Goal: Transaction & Acquisition: Purchase product/service

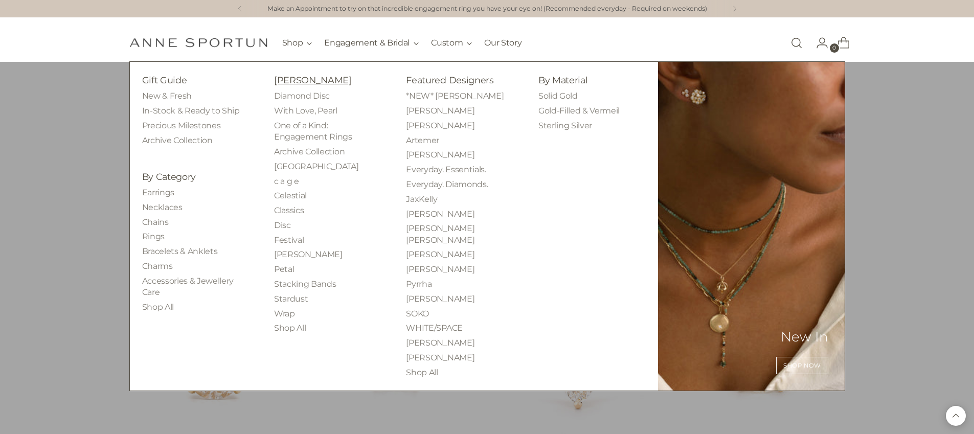
scroll to position [3534, 0]
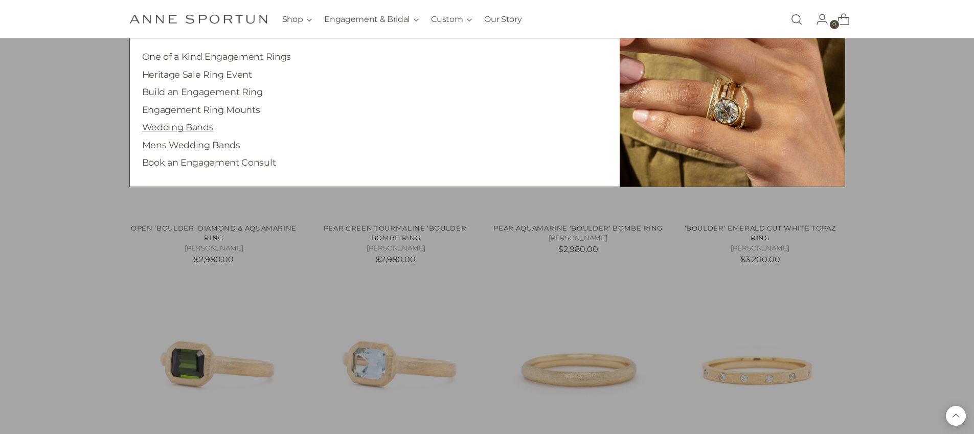
click at [208, 127] on link "Wedding Bands" at bounding box center [178, 127] width 72 height 11
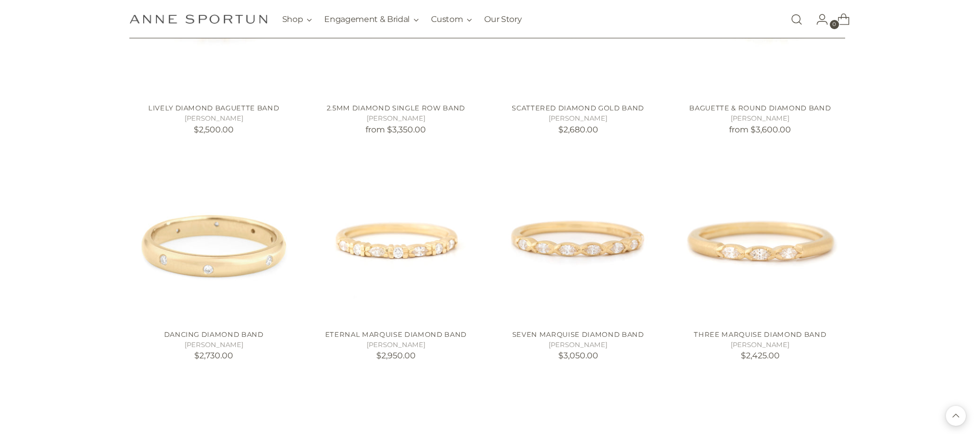
scroll to position [1199, 0]
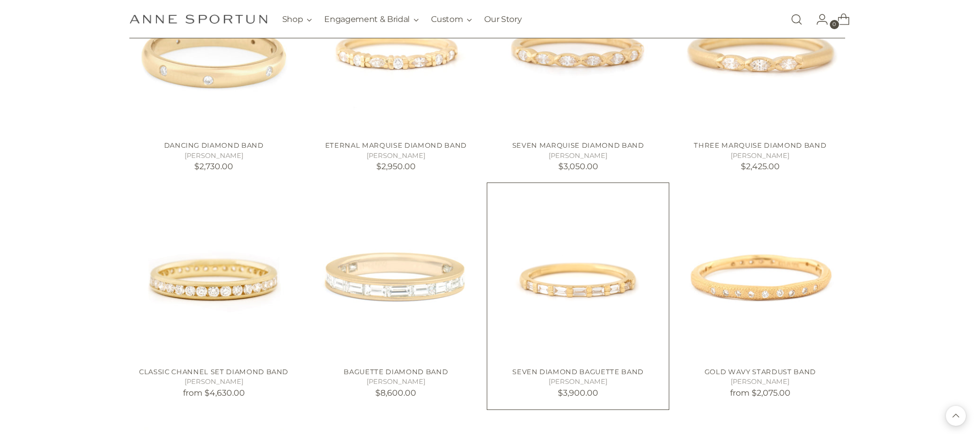
click at [0, 0] on img "Seven Diamond Baguette Band" at bounding box center [0, 0] width 0 height 0
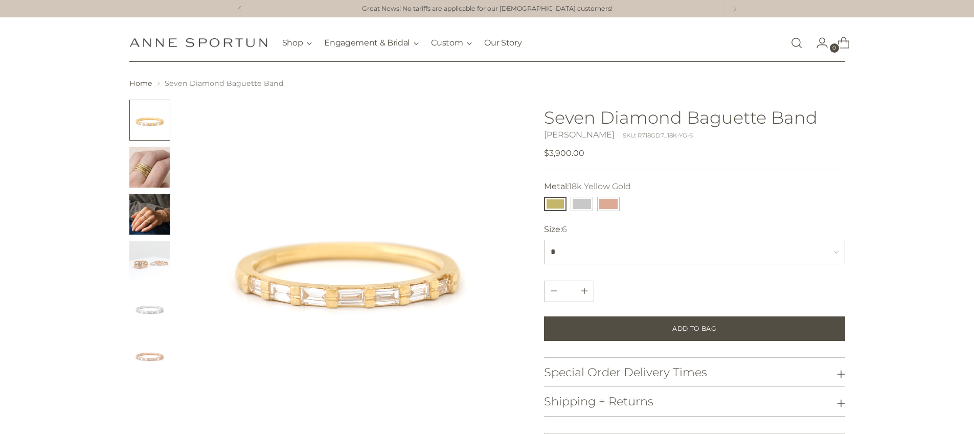
click at [649, 118] on h1 "Seven Diamond Baguette Band" at bounding box center [694, 117] width 301 height 19
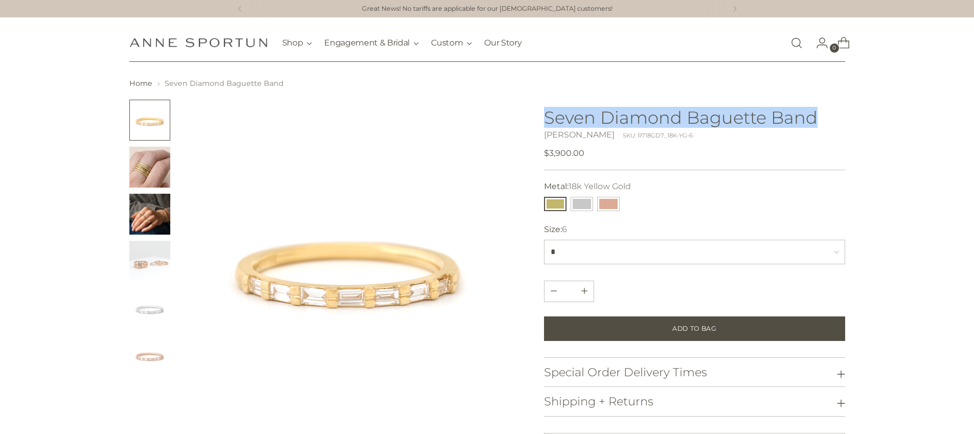
click at [649, 118] on h1 "Seven Diamond Baguette Band" at bounding box center [694, 117] width 301 height 19
copy h1 "Seven Diamond Baguette Band"
click at [789, 51] on link "Open search modal" at bounding box center [796, 43] width 20 height 20
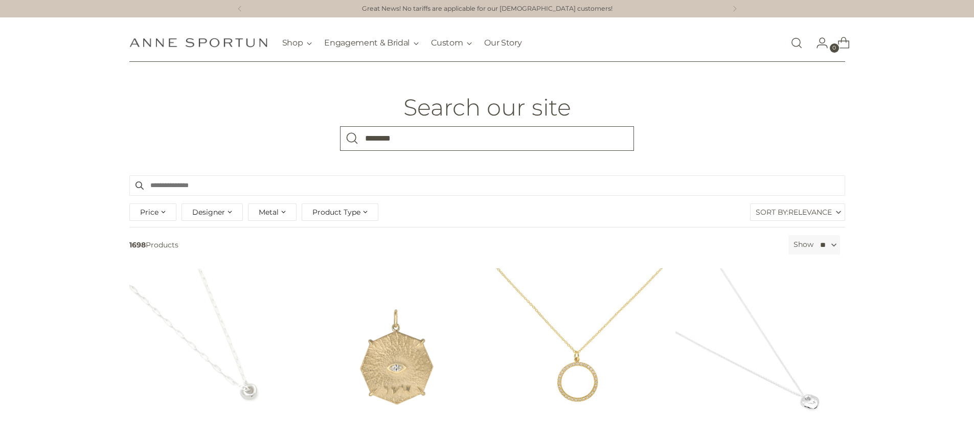
type input "********"
click at [340, 126] on button "Search" at bounding box center [352, 138] width 25 height 25
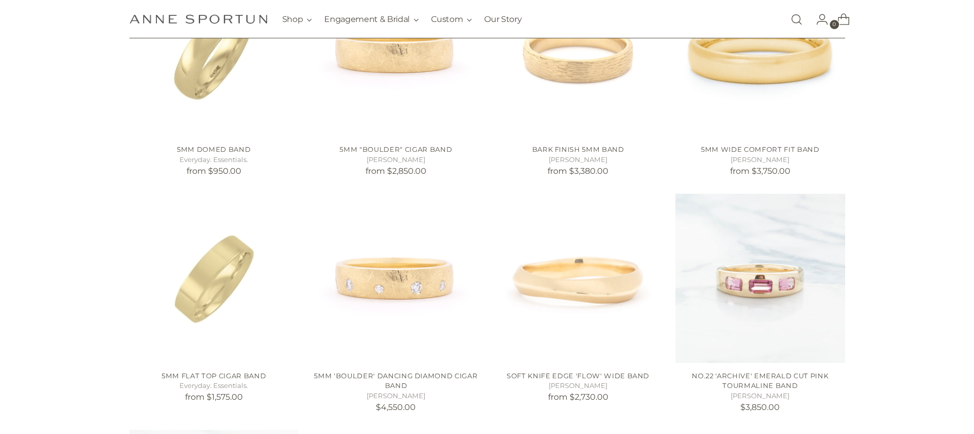
scroll to position [299, 0]
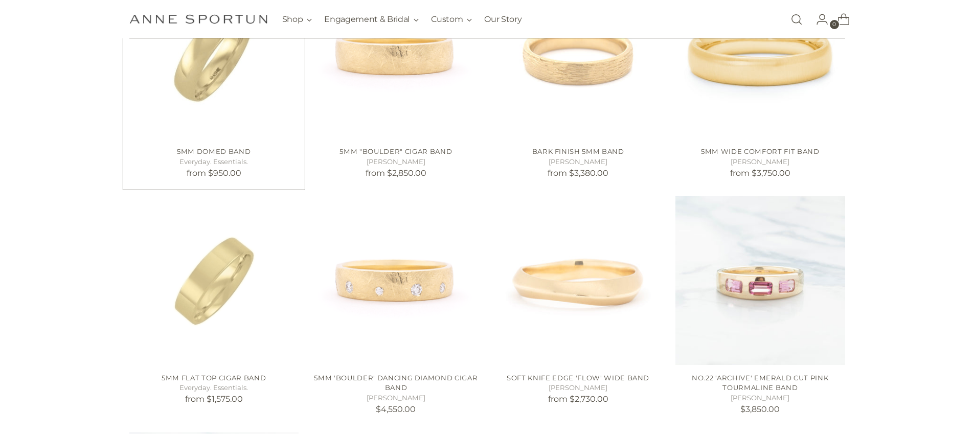
click at [0, 0] on img "5mm Domed Band" at bounding box center [0, 0] width 0 height 0
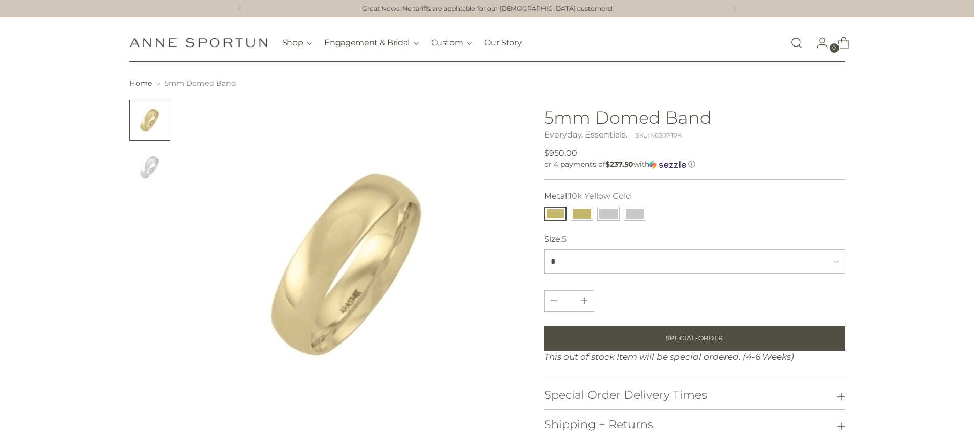
click at [616, 110] on h1 "5mm Domed Band" at bounding box center [694, 117] width 301 height 19
click at [615, 110] on h1 "5mm Domed Band" at bounding box center [694, 117] width 301 height 19
copy h1 "5mm Domed Band"
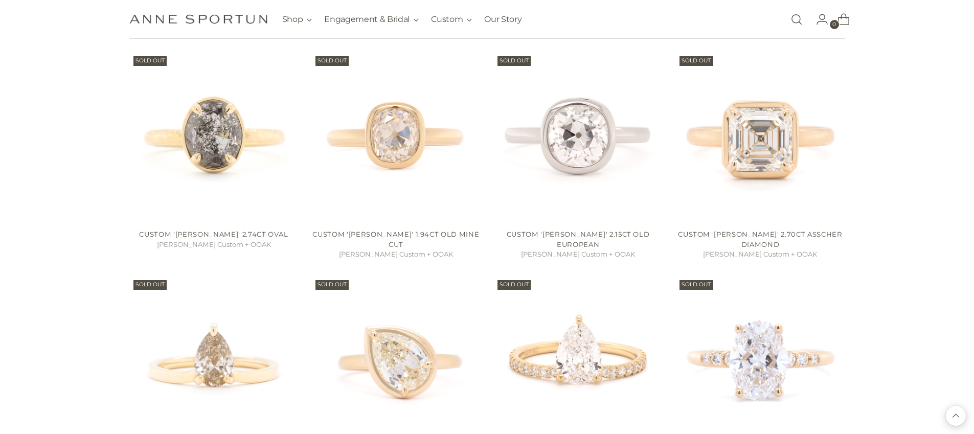
scroll to position [664, 0]
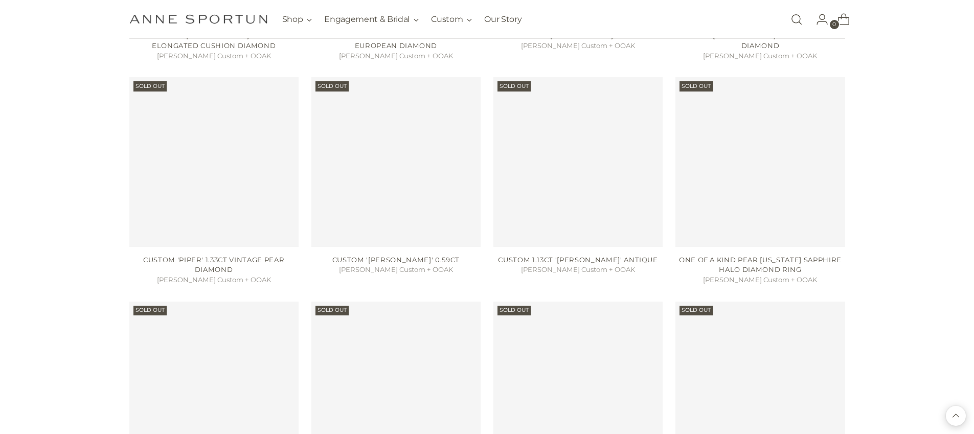
scroll to position [2468, 0]
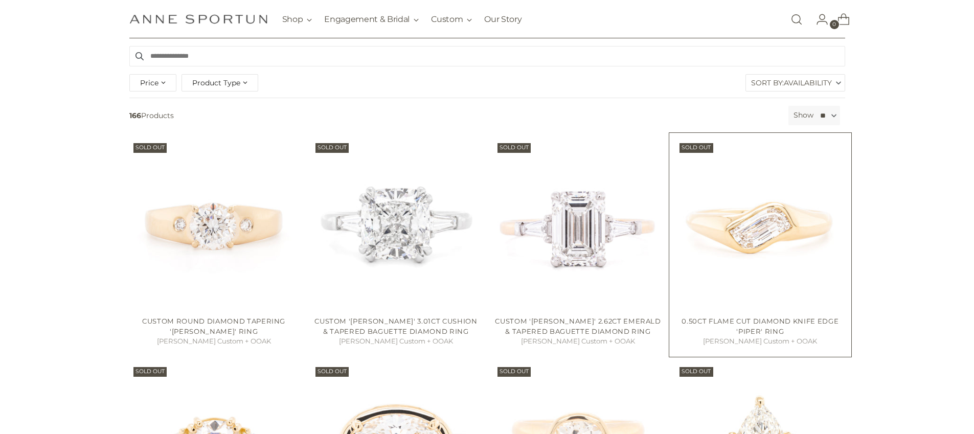
scroll to position [133, 0]
click at [0, 0] on img "Custom Round Diamond Tapering 'Alex' Ring" at bounding box center [0, 0] width 0 height 0
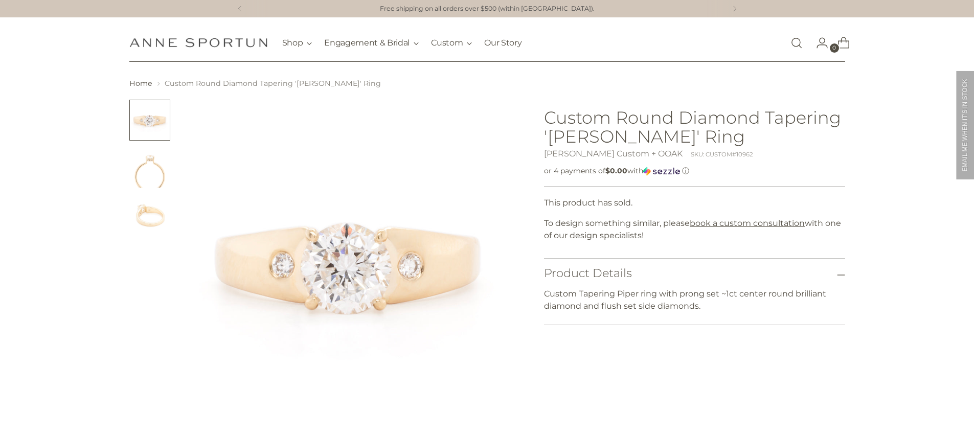
click at [158, 184] on img "Change image to image 2" at bounding box center [149, 167] width 41 height 41
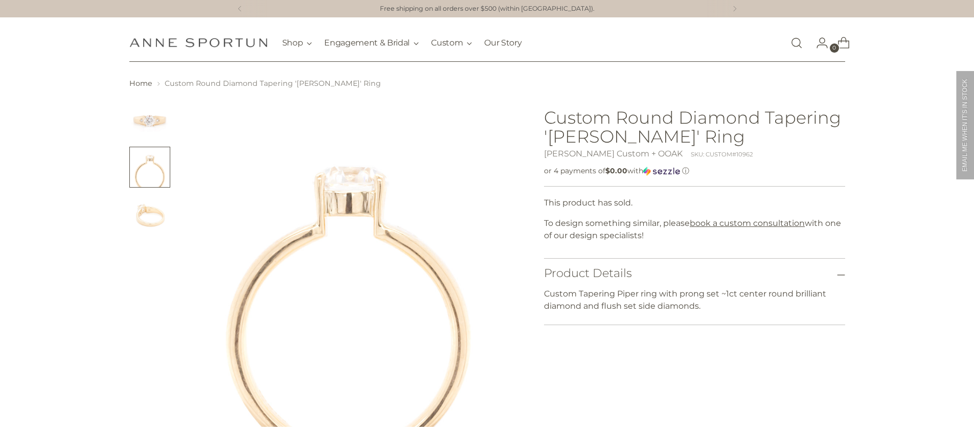
click at [156, 218] on img "Change image to image 3" at bounding box center [149, 214] width 41 height 41
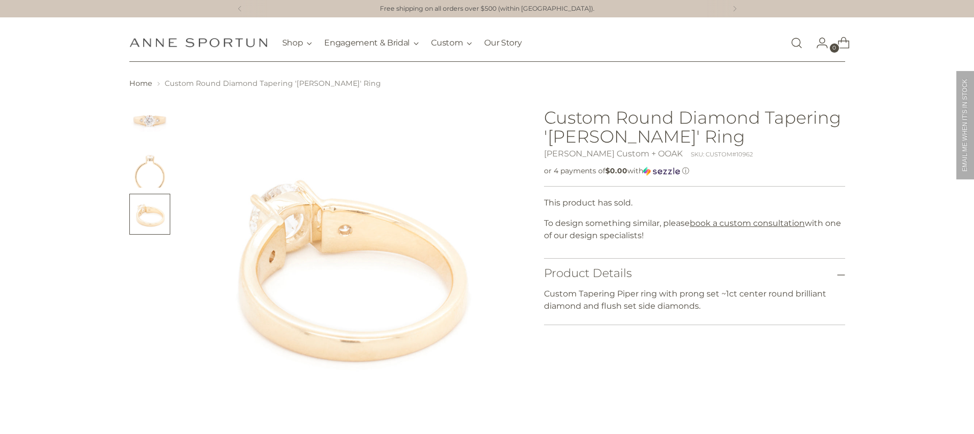
click at [146, 164] on img "Change image to image 2" at bounding box center [149, 167] width 41 height 41
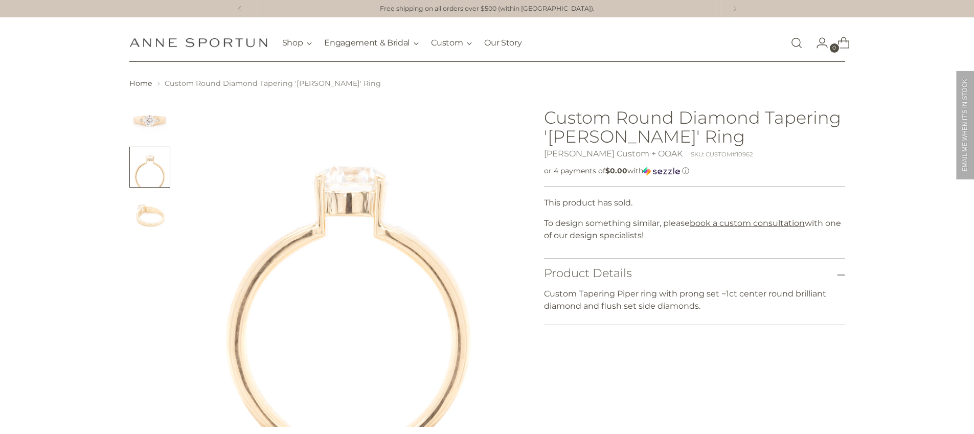
click at [336, 236] on img at bounding box center [349, 264] width 328 height 328
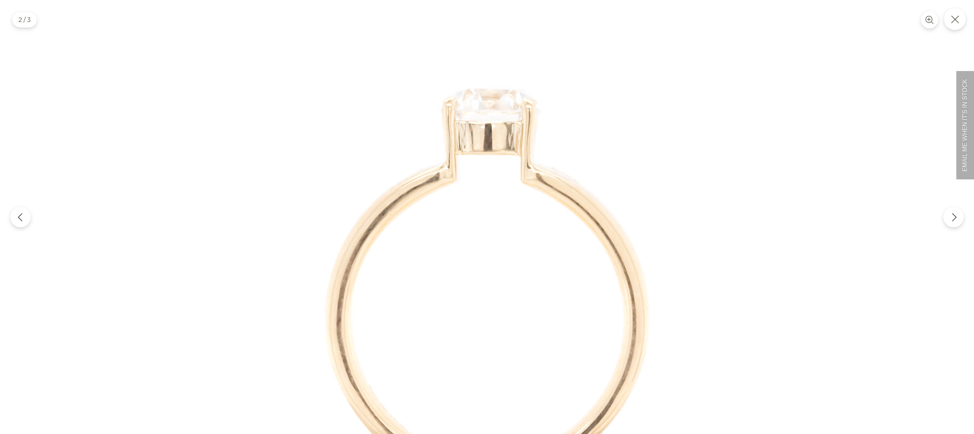
click at [967, 22] on div at bounding box center [487, 217] width 974 height 434
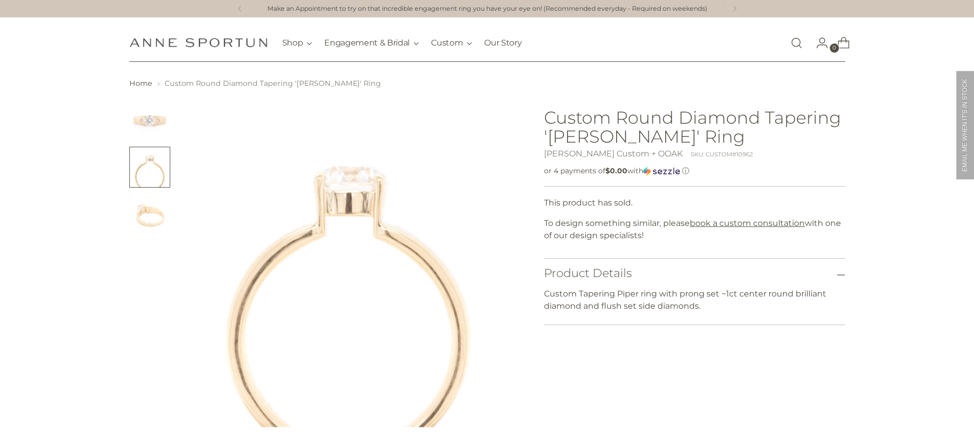
click at [962, 18] on button "Close" at bounding box center [955, 19] width 24 height 24
click at [221, 39] on img "Anne Sportun Fine Jewellery" at bounding box center [198, 43] width 138 height 10
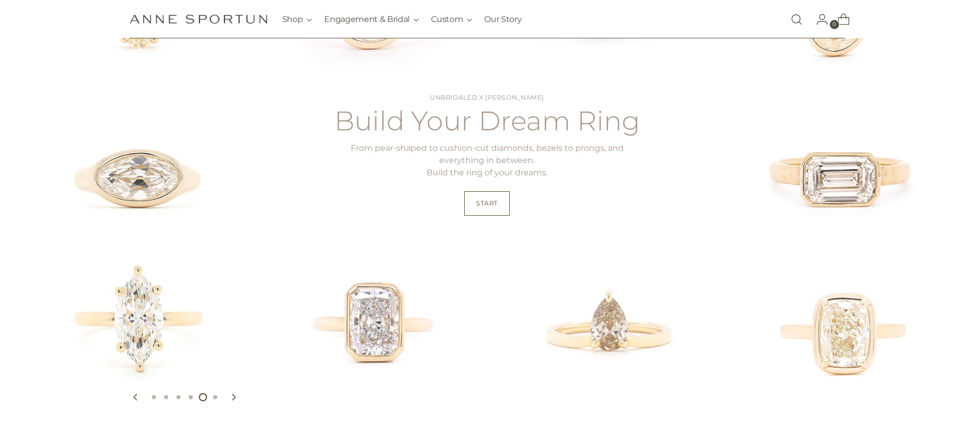
scroll to position [312, 0]
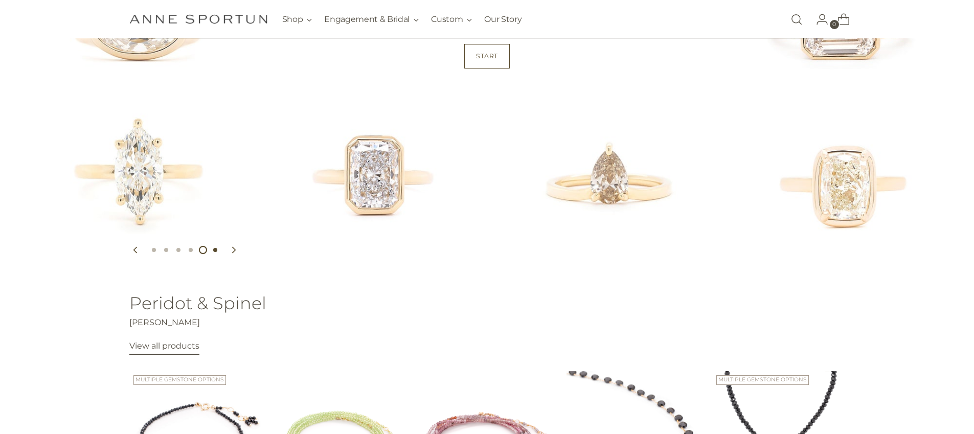
click at [218, 252] on button "Move carousel to slide 6" at bounding box center [215, 250] width 12 height 12
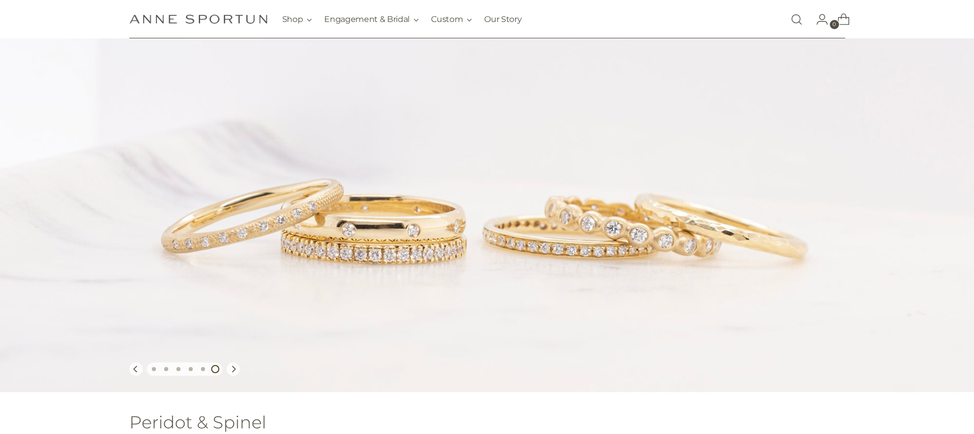
scroll to position [360, 0]
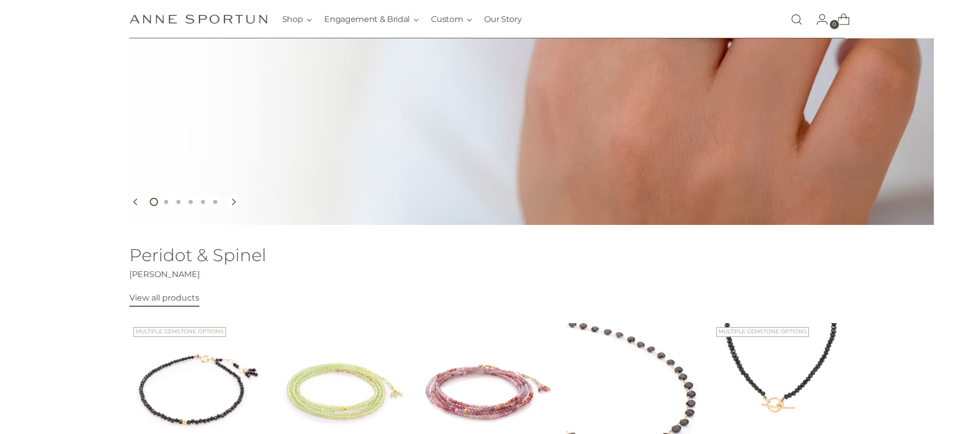
click at [153, 202] on div at bounding box center [185, 201] width 76 height 13
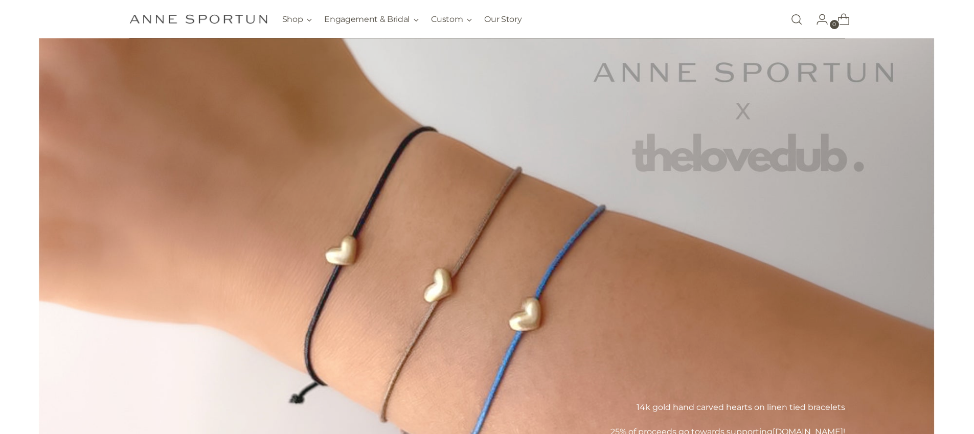
scroll to position [181, 0]
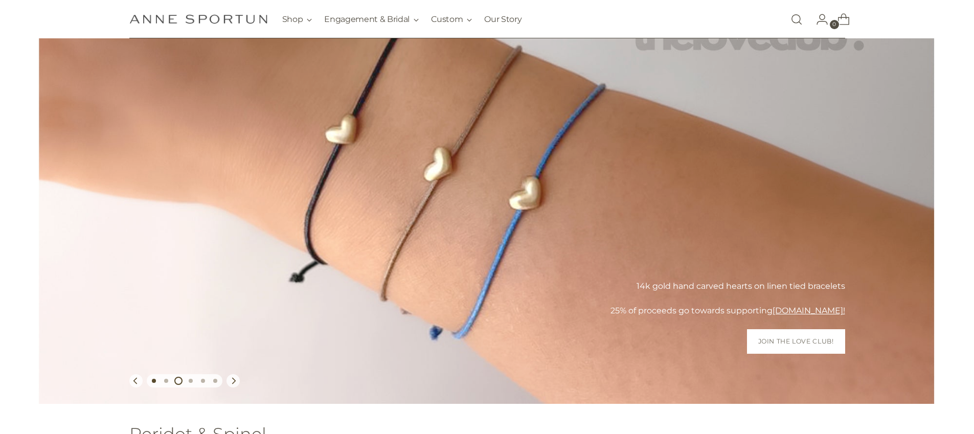
click at [156, 380] on button "Move carousel to slide 1" at bounding box center [154, 381] width 12 height 12
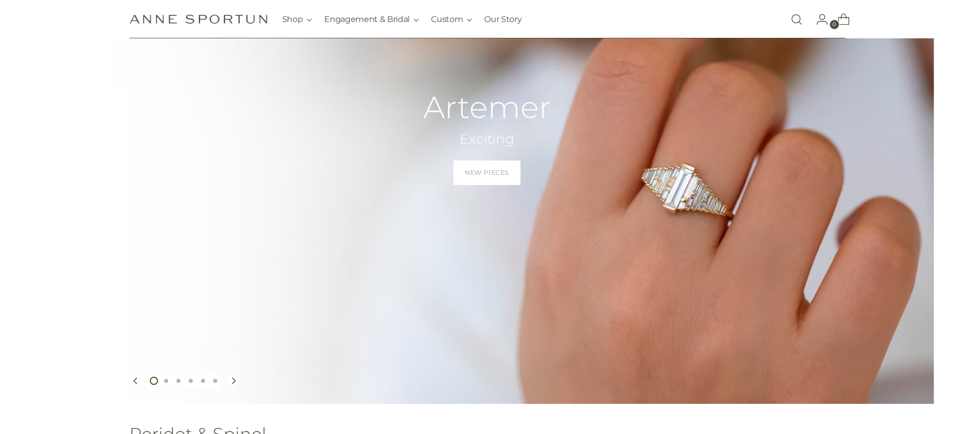
scroll to position [183, 0]
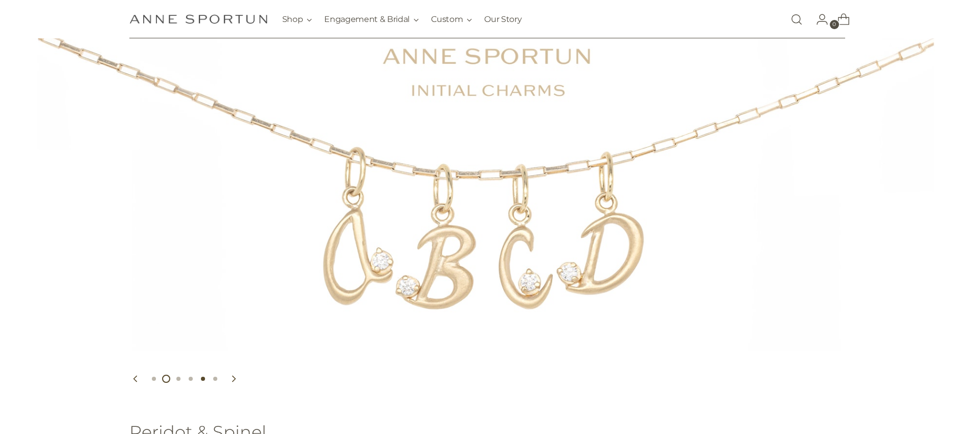
click at [202, 377] on button "Move carousel to slide 5" at bounding box center [203, 379] width 12 height 12
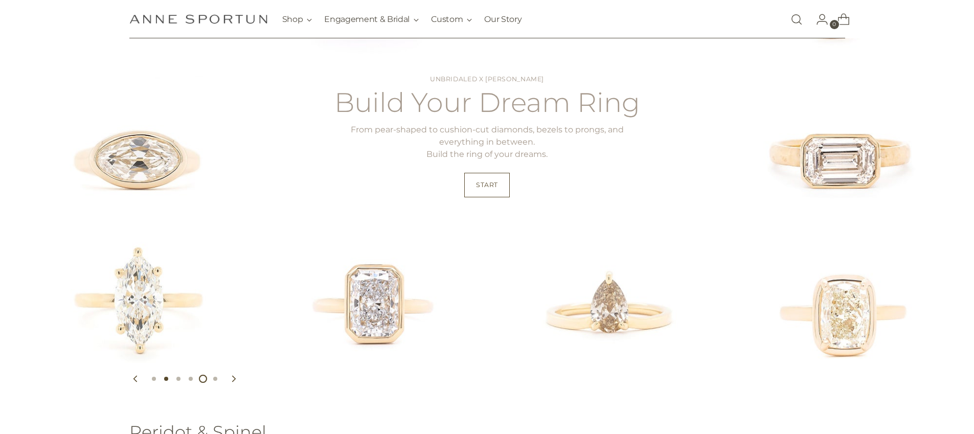
click at [164, 381] on button "Move carousel to slide 2" at bounding box center [166, 379] width 12 height 12
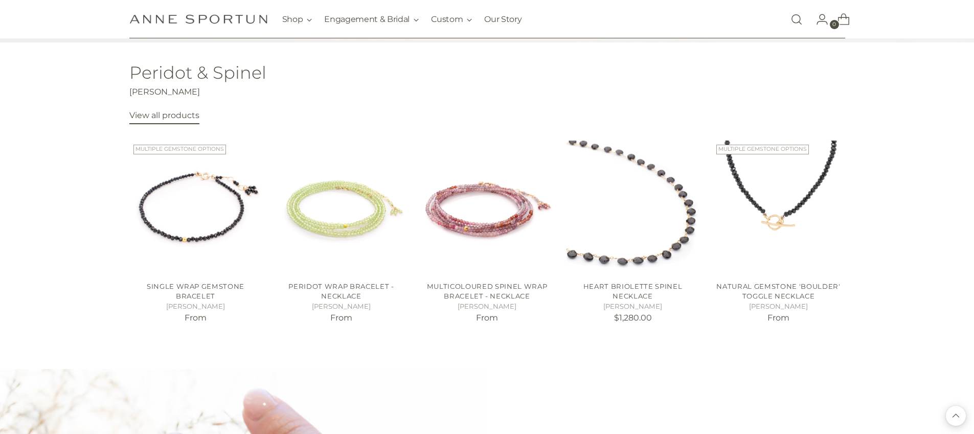
scroll to position [497, 0]
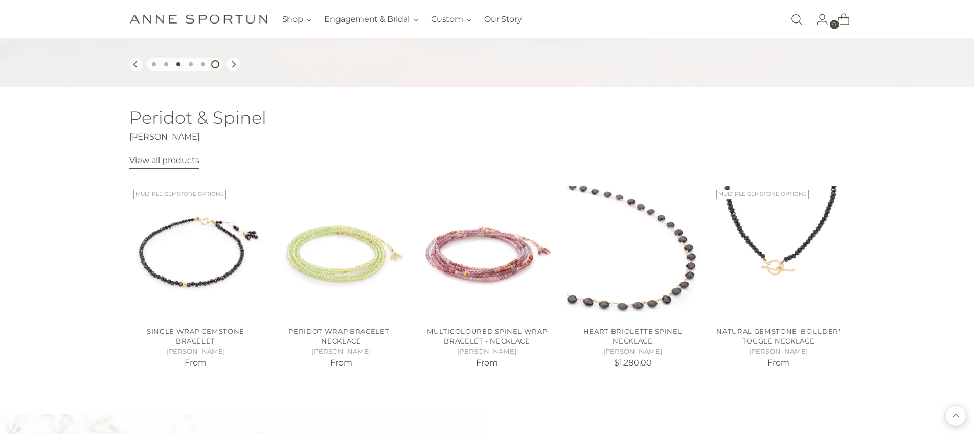
click at [175, 67] on button "Move carousel to slide 3" at bounding box center [178, 64] width 12 height 12
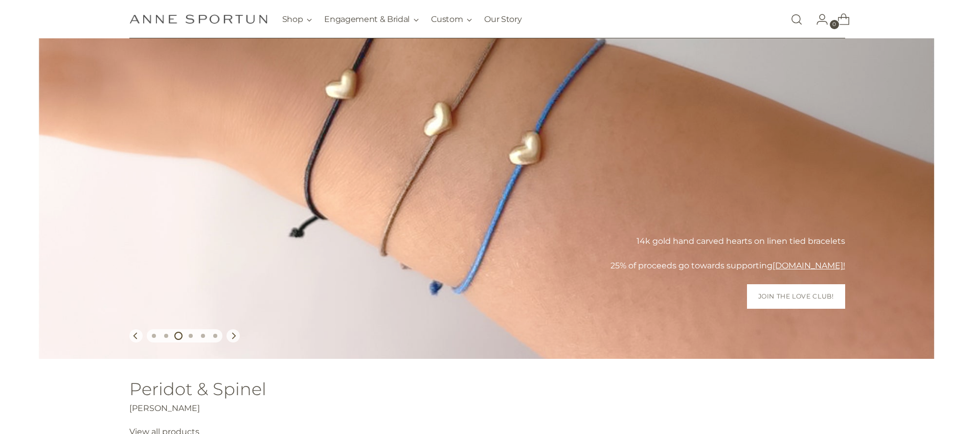
scroll to position [175, 0]
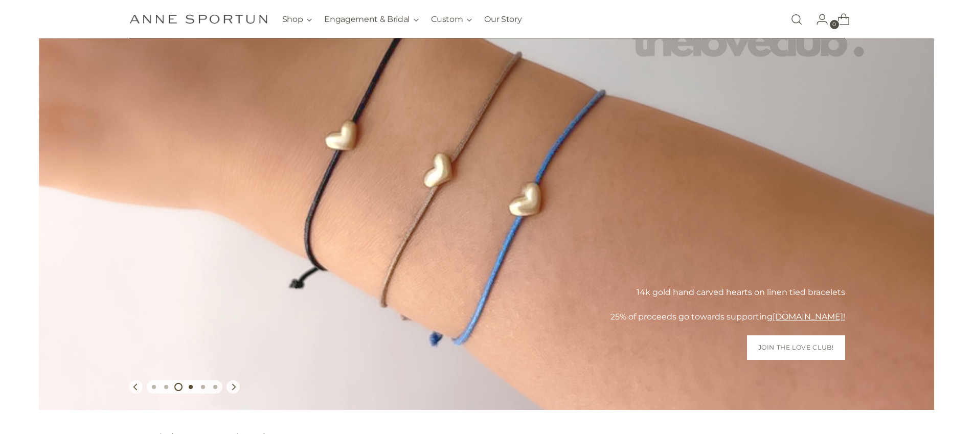
click at [190, 384] on button "Move carousel to slide 4" at bounding box center [191, 387] width 12 height 12
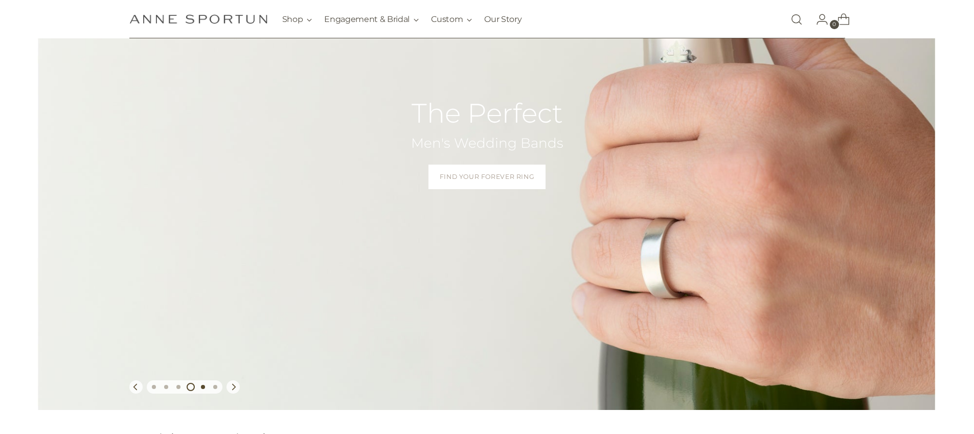
click at [205, 390] on button "Move carousel to slide 5" at bounding box center [203, 387] width 12 height 12
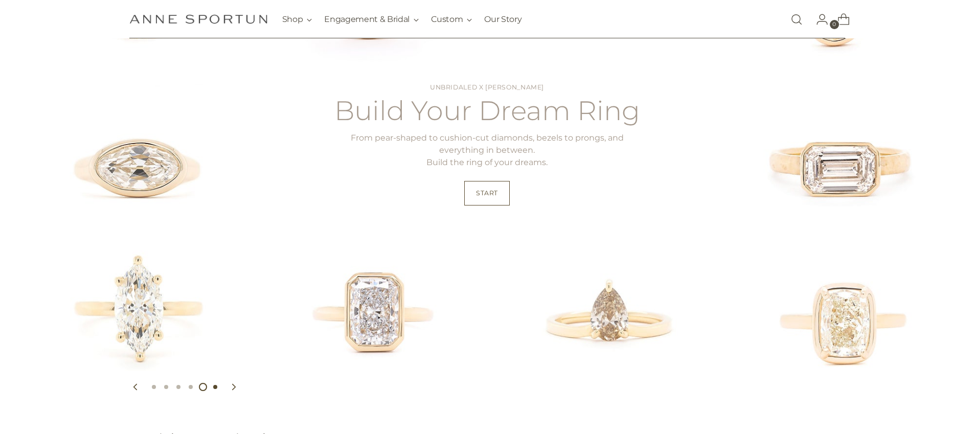
click at [218, 390] on button "Move carousel to slide 6" at bounding box center [215, 387] width 12 height 12
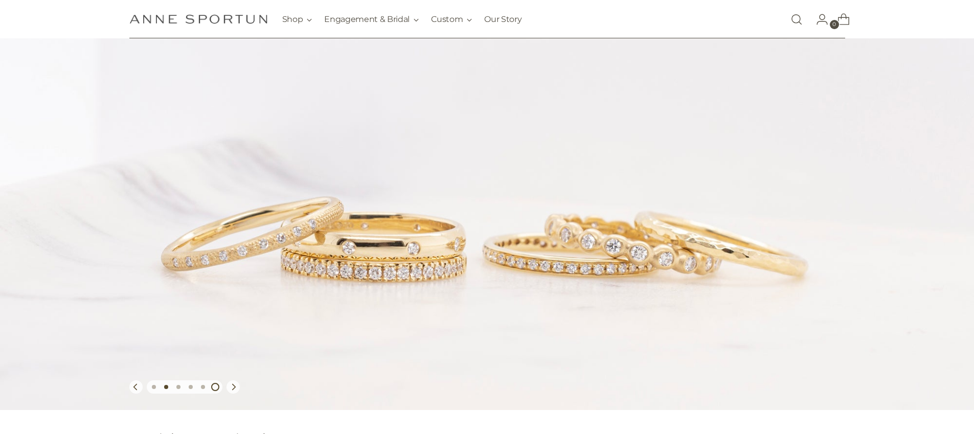
click at [161, 384] on button "Move carousel to slide 2" at bounding box center [166, 387] width 12 height 12
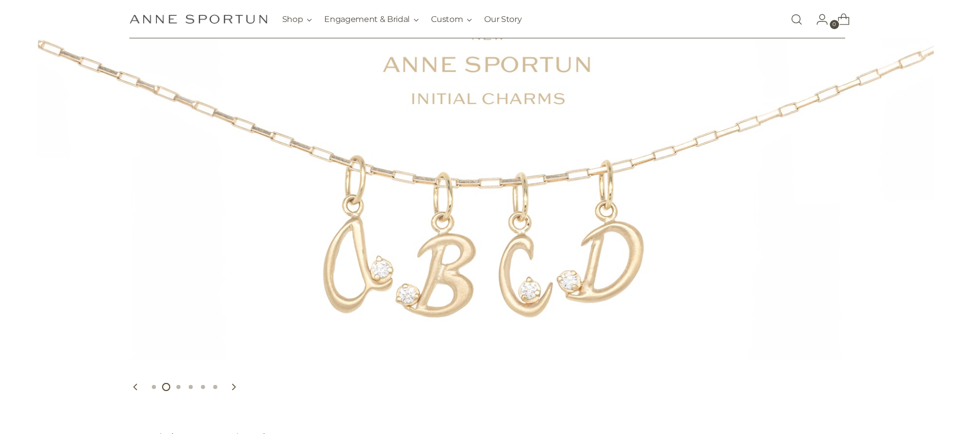
click at [295, 295] on link "https://www.annesportun.com/products/initial-letter-charm-w-diamond" at bounding box center [487, 158] width 780 height 503
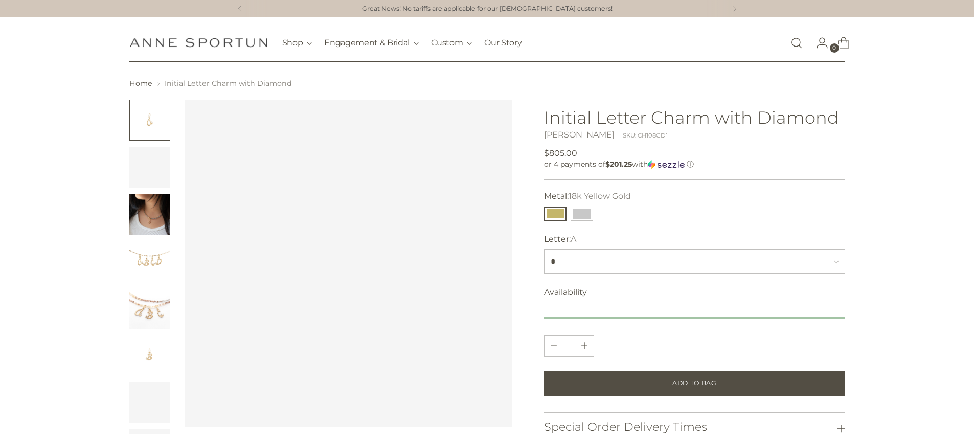
scroll to position [2, 0]
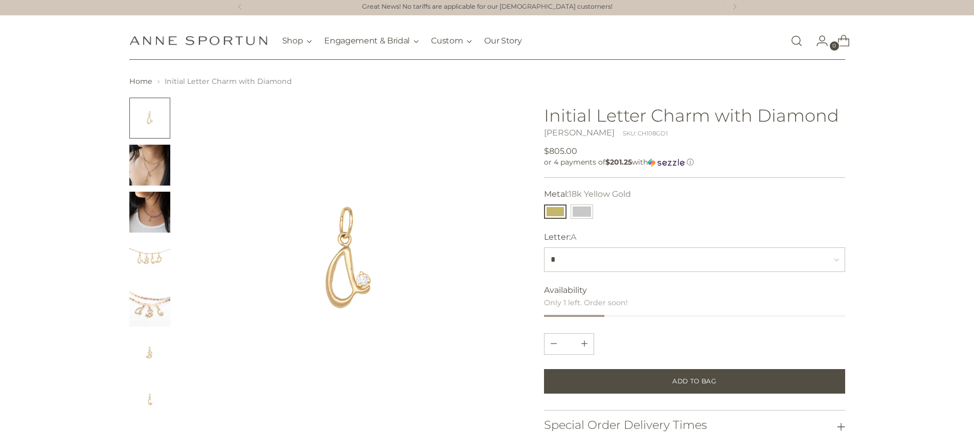
drag, startPoint x: 119, startPoint y: 212, endPoint x: 134, endPoint y: 210, distance: 15.5
click at [138, 223] on img "Change image to image 3" at bounding box center [149, 212] width 41 height 41
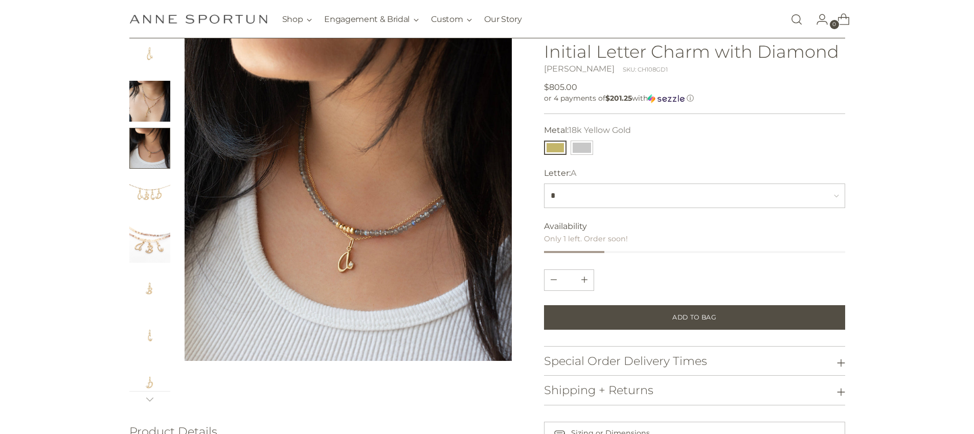
scroll to position [77, 0]
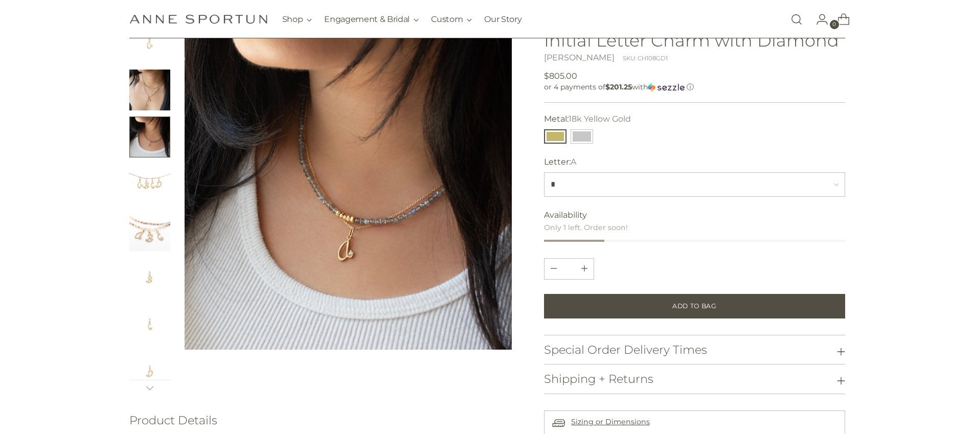
click at [153, 101] on img "Change image to image 2" at bounding box center [149, 90] width 41 height 41
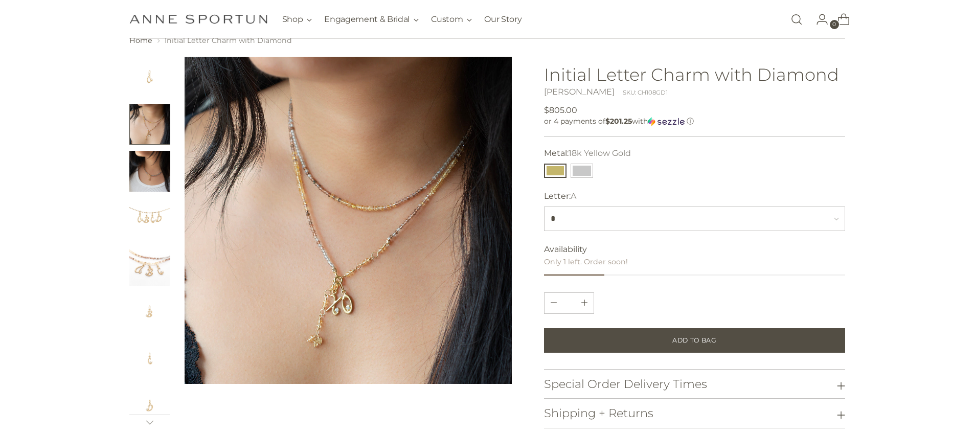
scroll to position [0, 0]
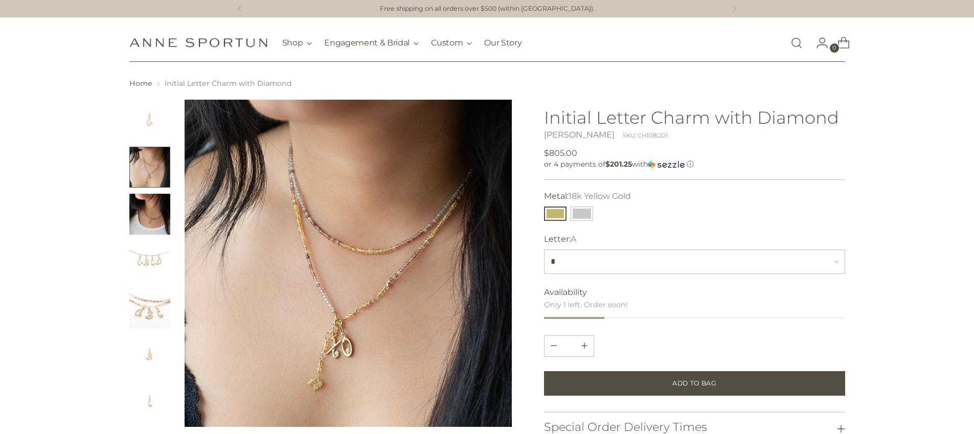
click at [796, 42] on link "Open search modal" at bounding box center [796, 43] width 20 height 20
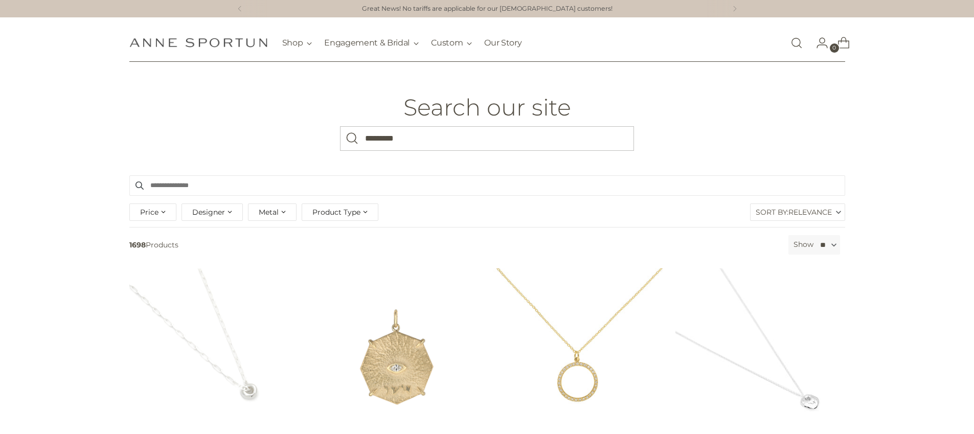
type input "*********"
click at [340, 126] on button "Search" at bounding box center [352, 138] width 25 height 25
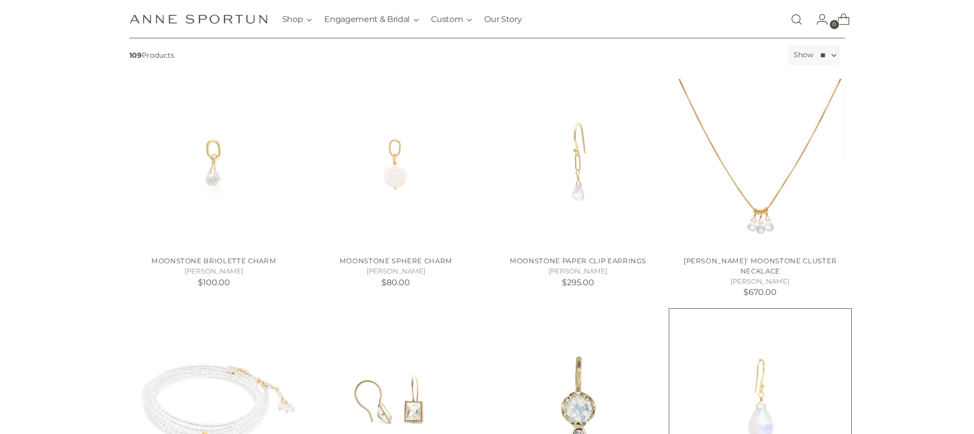
scroll to position [200, 0]
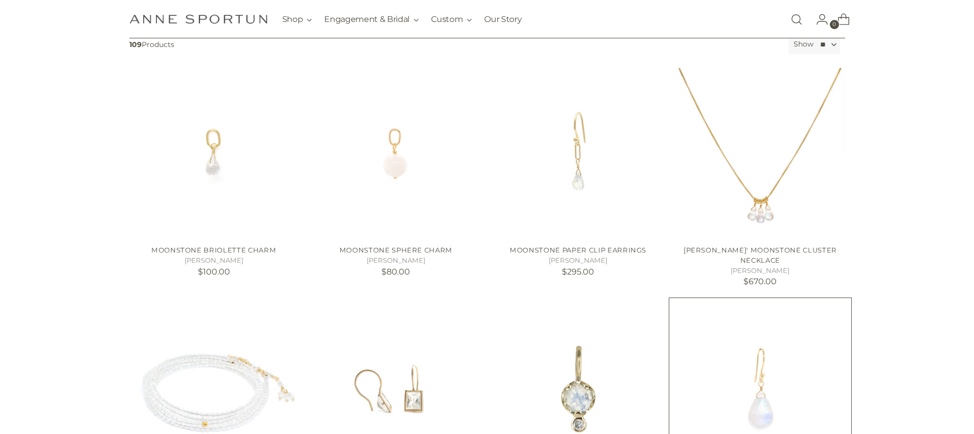
click at [0, 0] on img "*Limited Edition* Moonstone Drop Earrings" at bounding box center [0, 0] width 0 height 0
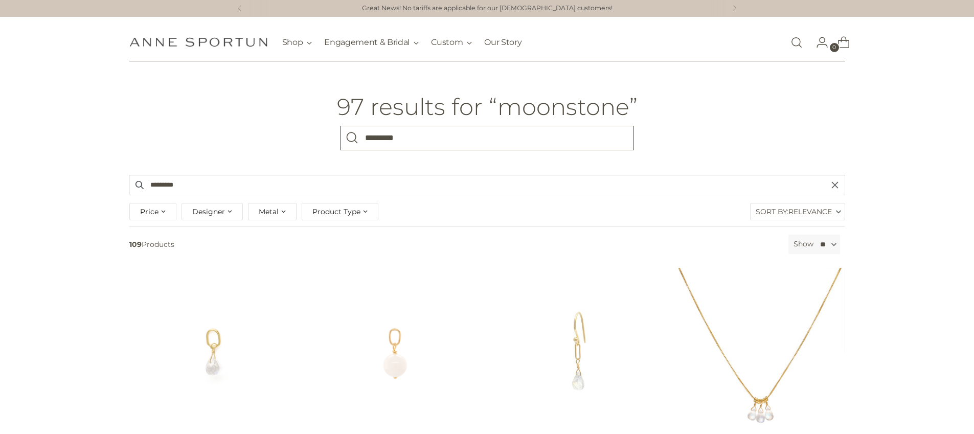
scroll to position [0, 0]
click at [407, 145] on input "*********" at bounding box center [487, 138] width 294 height 25
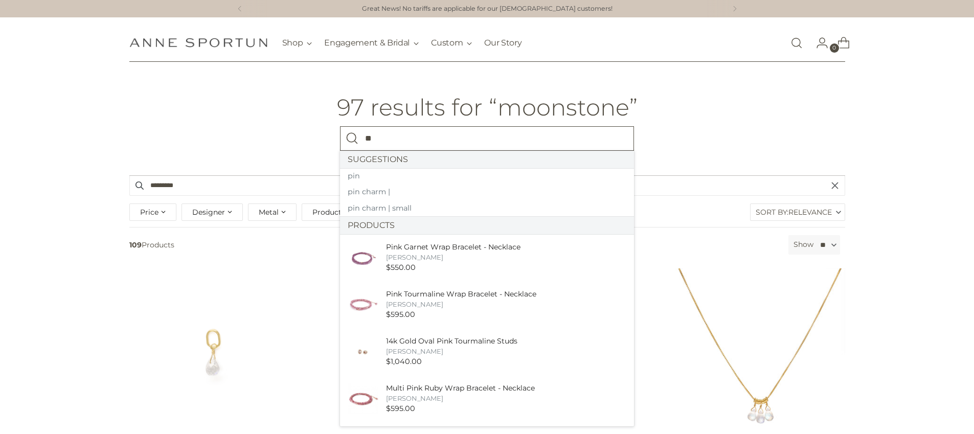
type input "*"
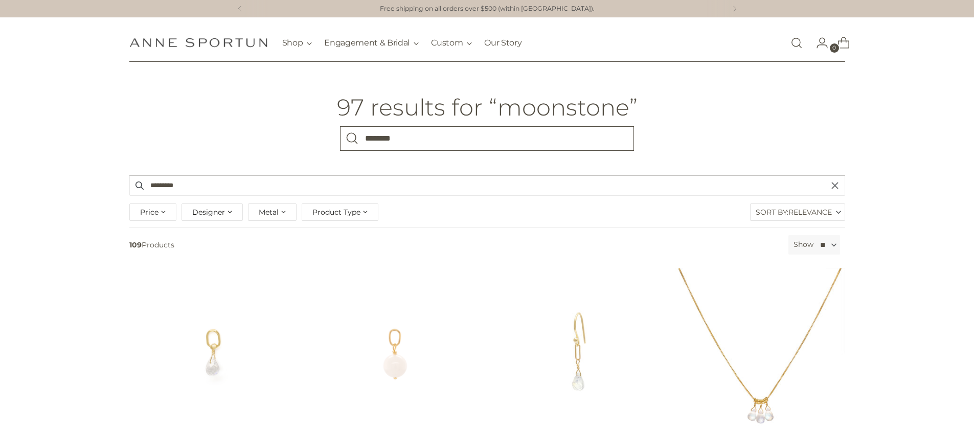
type input "********"
click at [340, 126] on button "Search" at bounding box center [352, 138] width 25 height 25
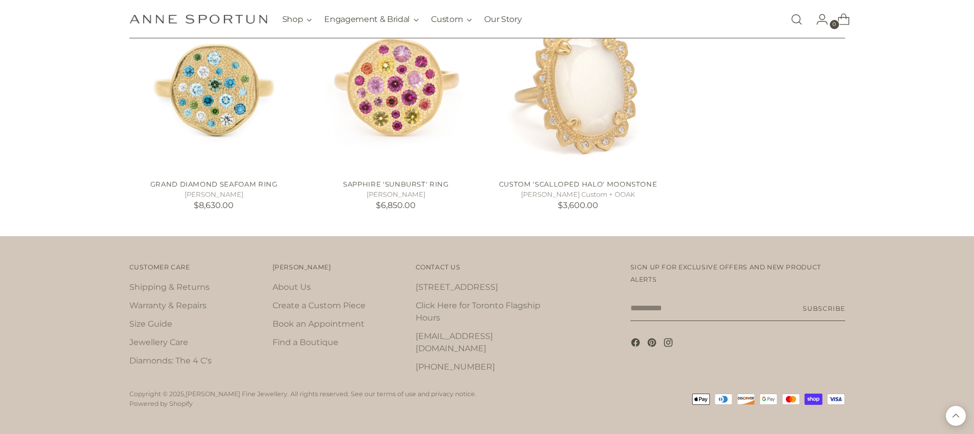
scroll to position [3271, 0]
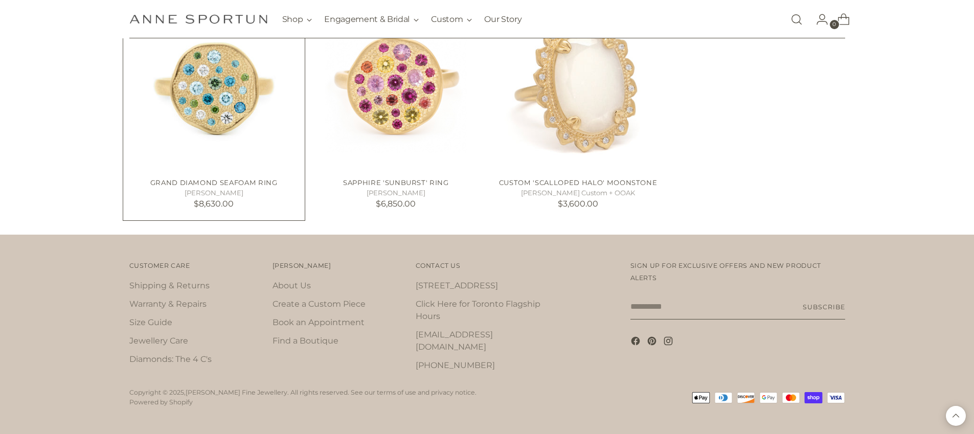
click at [0, 0] on img "Grand Diamond Seafoam Ring" at bounding box center [0, 0] width 0 height 0
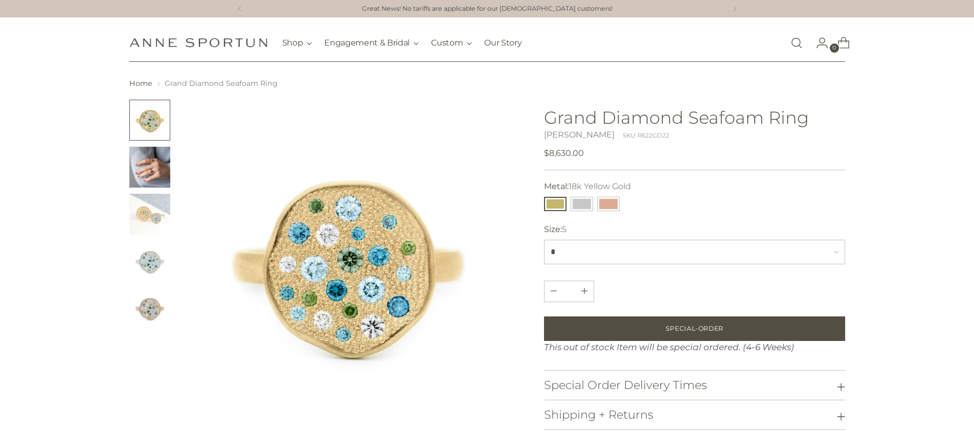
drag, startPoint x: 149, startPoint y: 173, endPoint x: 369, endPoint y: 189, distance: 219.9
click at [149, 173] on img "Change image to image 2" at bounding box center [149, 167] width 41 height 41
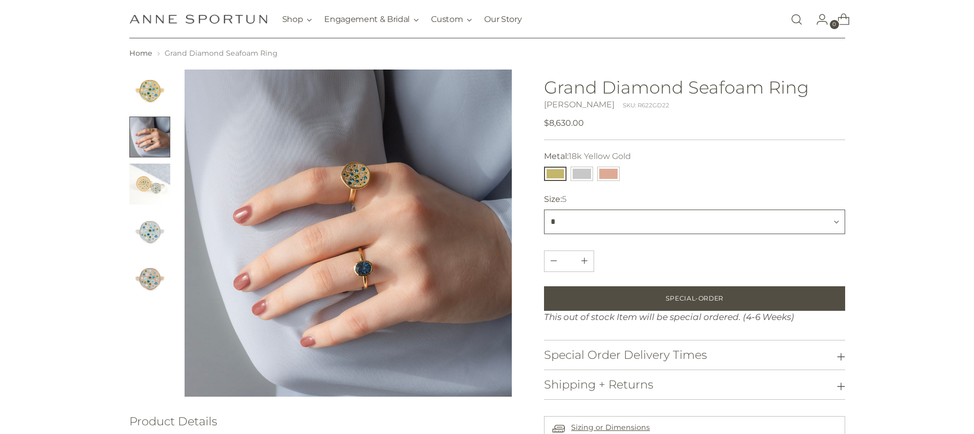
scroll to position [52, 0]
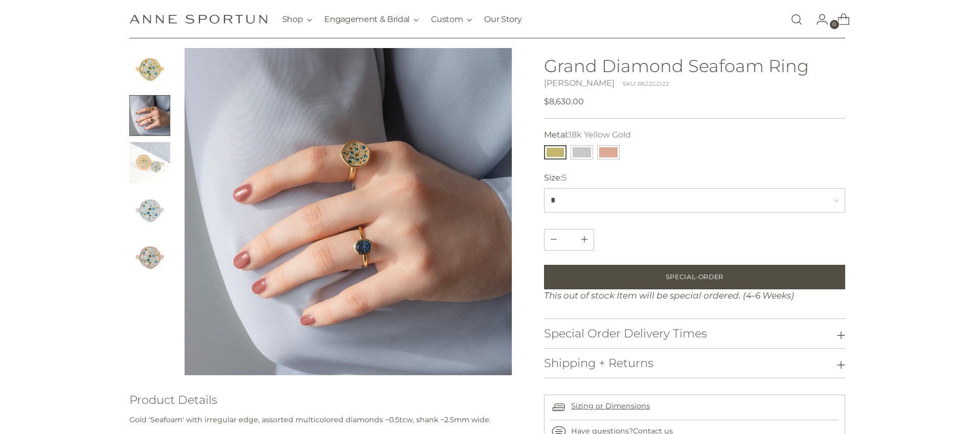
click at [265, 282] on img at bounding box center [349, 212] width 328 height 328
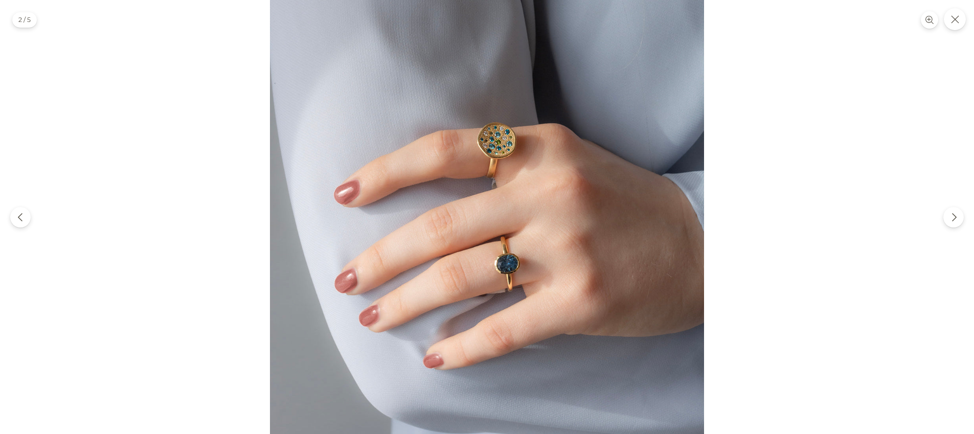
click at [356, 188] on img at bounding box center [487, 217] width 434 height 434
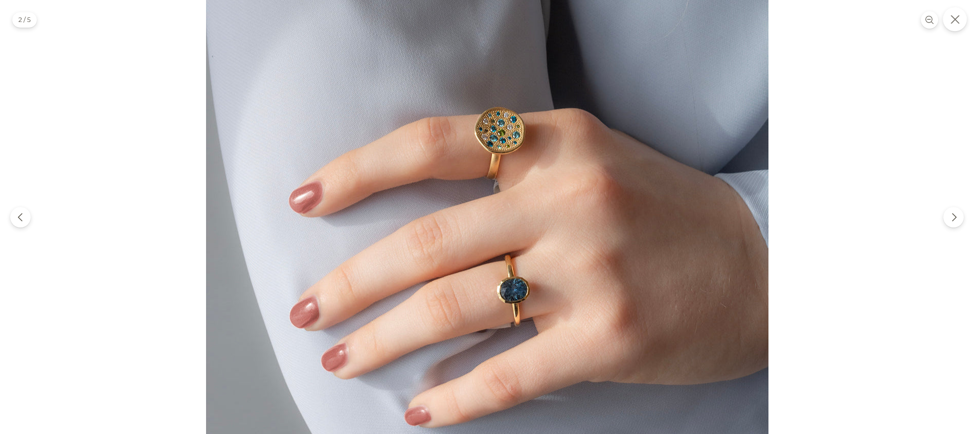
click at [949, 14] on button "Close" at bounding box center [955, 19] width 24 height 24
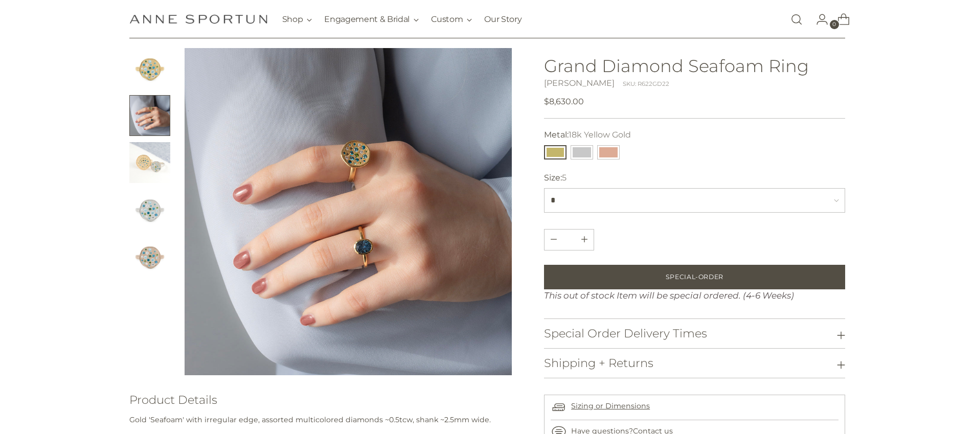
click at [232, 14] on img "Anne Sportun Fine Jewellery" at bounding box center [198, 19] width 138 height 10
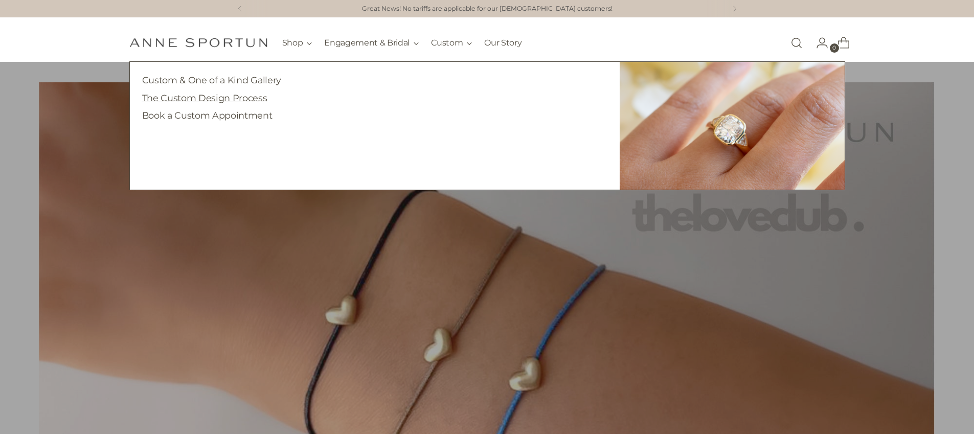
click at [244, 95] on link "The Custom Design Process" at bounding box center [204, 98] width 125 height 11
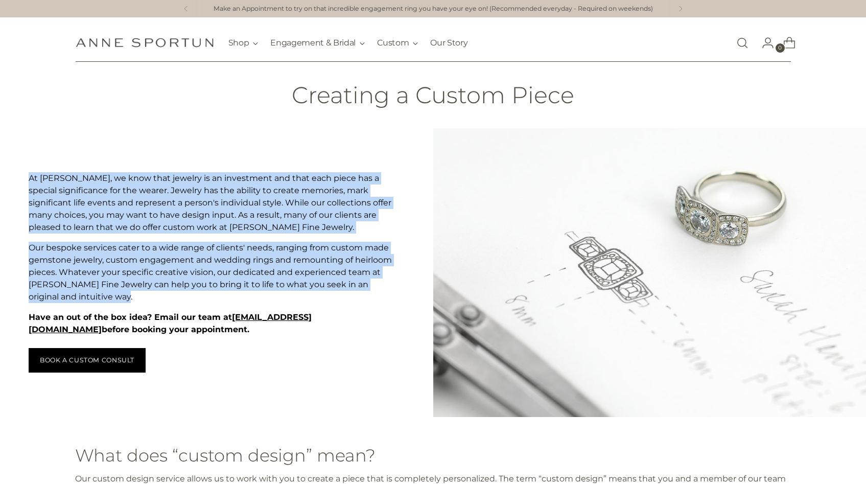
drag, startPoint x: 121, startPoint y: 296, endPoint x: 29, endPoint y: 184, distance: 145.6
click at [29, 184] on div "At [PERSON_NAME], we know that jewelry is an investment and that each piece has…" at bounding box center [211, 254] width 364 height 164
drag, startPoint x: 179, startPoint y: 333, endPoint x: 30, endPoint y: 180, distance: 213.6
click at [30, 180] on div "At [PERSON_NAME], we know that jewelry is an investment and that each piece has…" at bounding box center [211, 254] width 364 height 164
copy div "At [PERSON_NAME], we know that jewelry is an investment and that each piece has…"
